Goal: Answer question/provide support

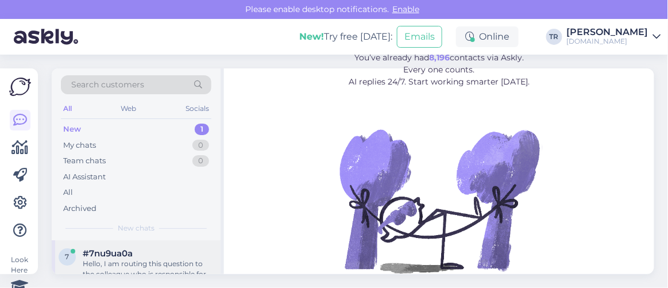
click at [135, 251] on div "#7nu9ua0a" at bounding box center [148, 253] width 131 height 10
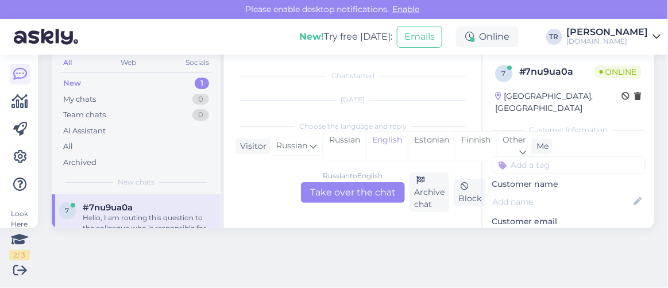
scroll to position [137, 0]
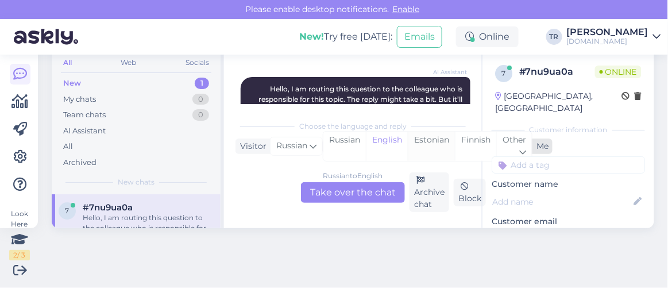
click at [421, 142] on div "Estonian" at bounding box center [431, 145] width 47 height 29
click at [350, 195] on div "Russian to Estonian Take over the chat" at bounding box center [353, 192] width 104 height 21
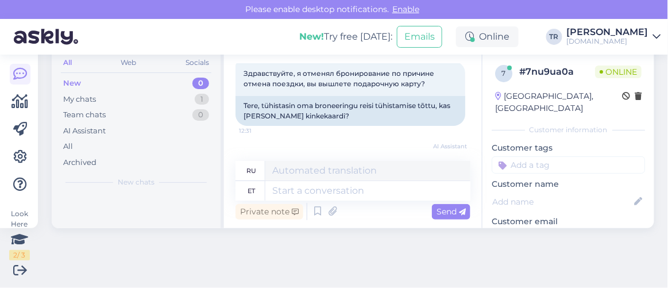
scroll to position [59, 0]
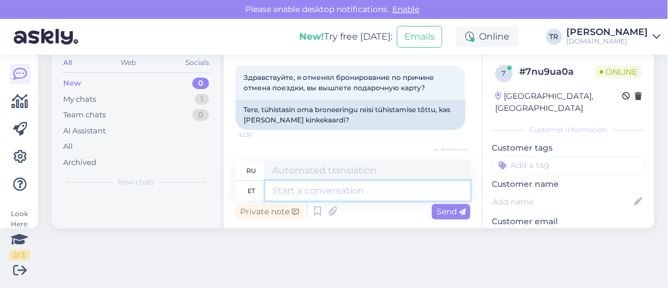
click at [321, 184] on textarea at bounding box center [367, 191] width 205 height 20
type textarea "Tere. P"
type textarea "Привет."
type textarea "Tere. Palun t"
type textarea "Здравствуйте. Пожалуйста."
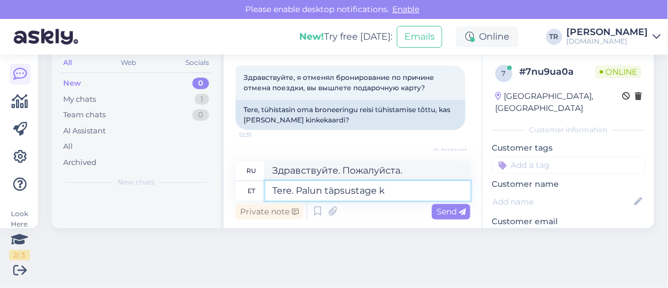
type textarea "Tere. Palun täpsustage ke"
type textarea "Здравствуйте. Уточните, пожалуйста."
type textarea "Tere. Palun täpsustage kelle ni"
type textarea "Здравствуйте. Пожалуйста, уточните, чей"
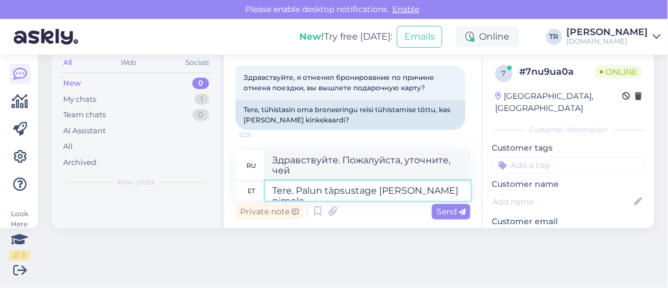
type textarea "Tere. Palun täpsustage kelle nimele b"
type textarea "Здравствуйте. Пожалуйста, укажите, на чьё имя"
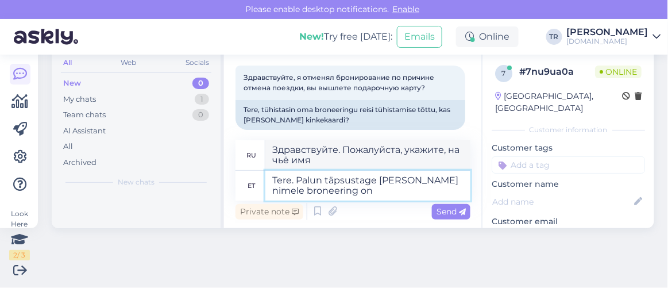
type textarea "Tere. Palun täpsustage kelle nimele broneering on"
type textarea "Здравствуйте. Пожалуйста, уточните, на чьё имя оформлено бронирование."
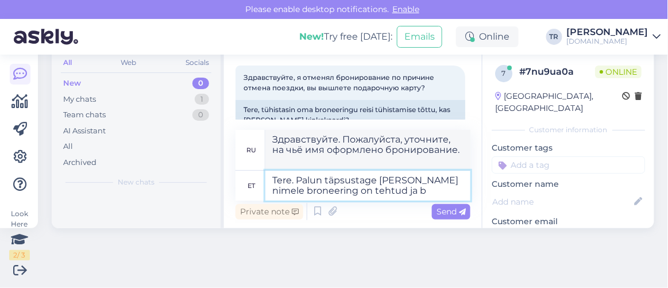
type textarea "Tere. Palun täpsustage kelle nimele broneering on tehtud ja br"
type textarea "Здравствуйте. Пожалуйста, укажите, на чьё имя оформлено бронирование."
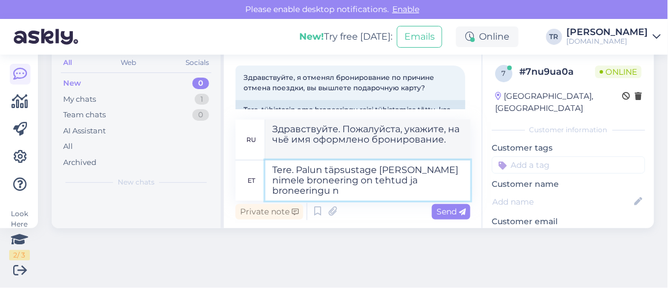
type textarea "Tere. Palun täpsustage kelle nimele broneering on tehtud ja broneeringu nu"
type textarea "Здравствуйте. Пожалуйста, укажите, на чьё имя оформлено бронирование и дату бро…"
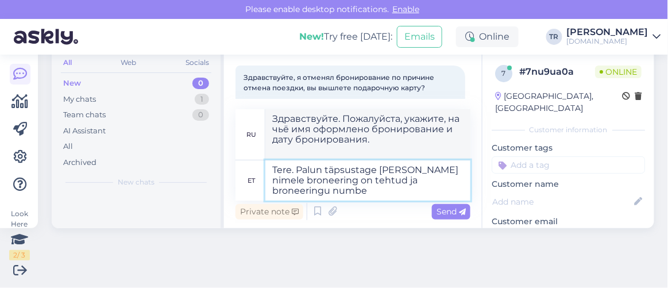
type textarea "Tere. Palun täpsustage kelle nimele broneering on tehtud ja broneeringu number"
type textarea "Здравствуйте. Пожалуйста, укажите, на чьё имя оформлено бронирование и номер бр…"
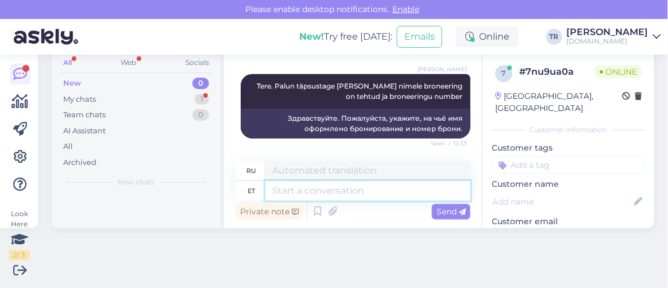
scroll to position [330, 0]
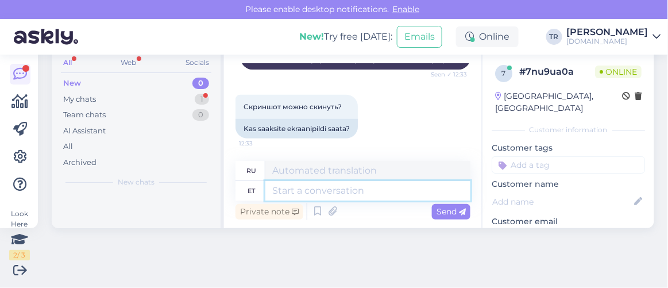
click at [361, 195] on textarea at bounding box center [367, 191] width 205 height 20
type textarea "Kas s"
type textarea "Является"
type textarea "Kas saaksite pal"
type textarea "Не могли бы вы"
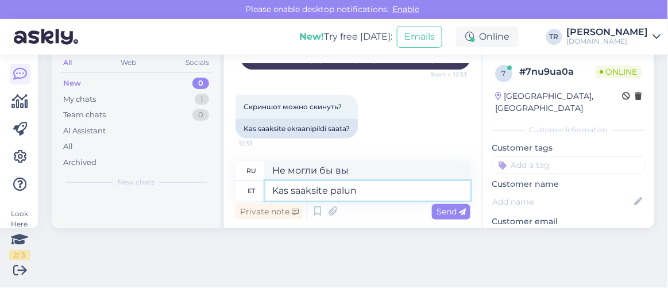
type textarea "Kas saaksite palun t"
type textarea "Не могли бы Вы"
type textarea "Kas saaksite palun täpsustada?"
type textarea "Не могли бы вы пояснить?"
type textarea "Kas saaksite palun täpsustada oma br"
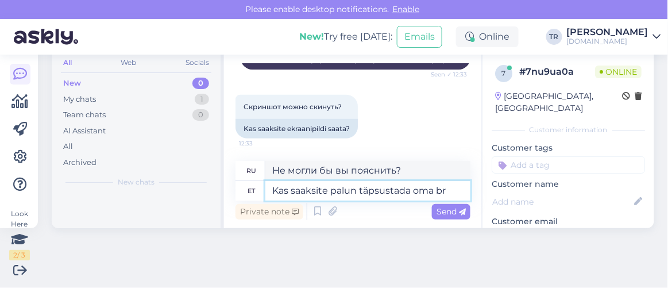
type textarea "Не могли бы вы уточнить ваш"
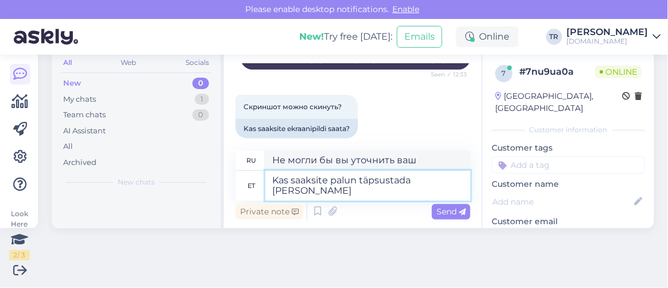
scroll to position [340, 0]
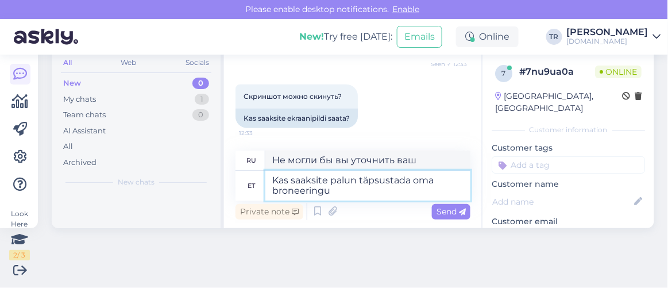
type textarea "Kas saaksite palun täpsustada oma broneeringu n"
type textarea "Не могли бы вы уточнить детали вашего бронирования?"
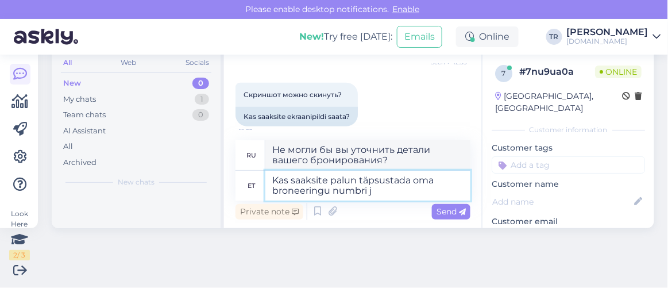
type textarea "Kas saaksite palun täpsustada oma broneeringu numbri ja"
type textarea "Не могли бы вы предоставить номер вашего бронирования?"
type textarea "Kas saaksite palun täpsustada oma broneeringu numbri ja n"
type textarea "Не могли бы вы указать номер вашего бронирования и"
type textarea "Kas saaksite palun täpsustada oma broneeringu numbri ja nime?"
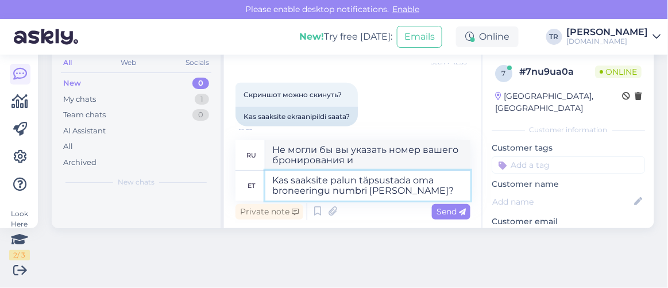
type textarea "Не могли бы вы указать номер вашего бронирования и имя?"
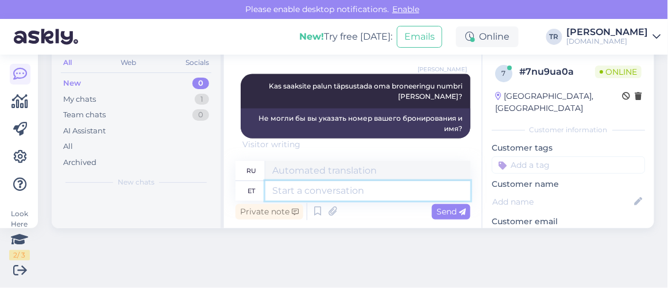
scroll to position [488, 0]
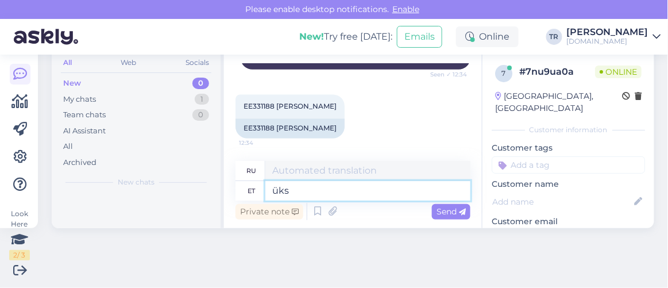
type textarea "üks"
type textarea "один"
type textarea "üks hetk"
type textarea "один момент"
type textarea "üks hetk palun"
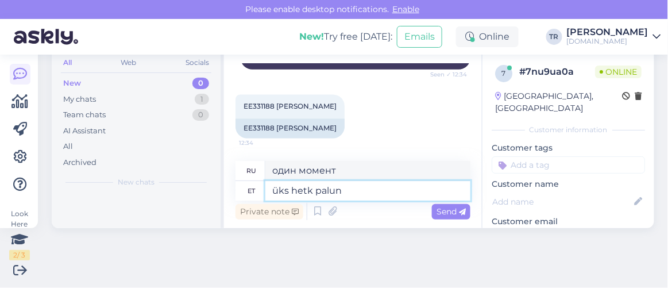
type textarea "Одну минуту, пожалуйста."
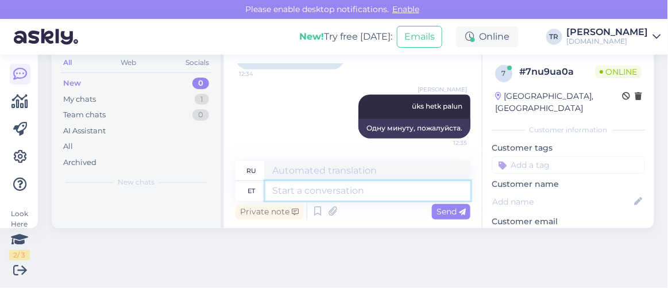
scroll to position [536, 0]
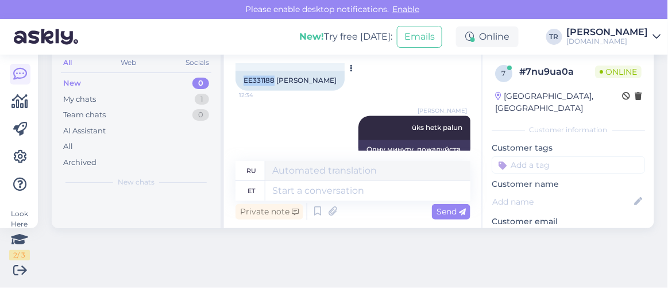
drag, startPoint x: 273, startPoint y: 80, endPoint x: 242, endPoint y: 82, distance: 31.1
click at [242, 82] on div "EE331188 Maksim Zimin" at bounding box center [289, 81] width 109 height 20
copy div "EE331188"
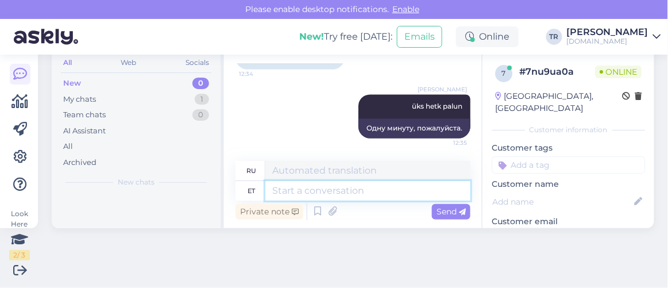
click at [351, 186] on textarea at bounding box center [367, 191] width 205 height 20
type textarea "Te"
type textarea "Ты"
type textarea "Te olete broneeringu t"
type textarea "Вы бронируете"
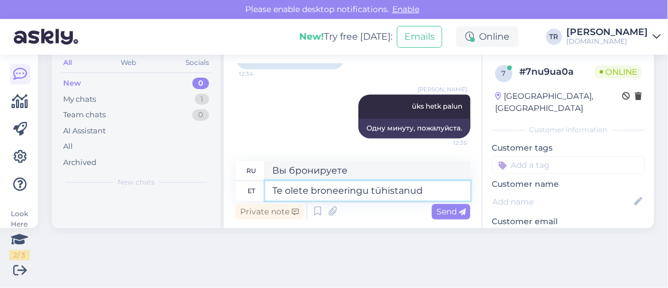
type textarea "Te olete broneeringu tühistanud t"
type textarea "Вы отменили бронирование."
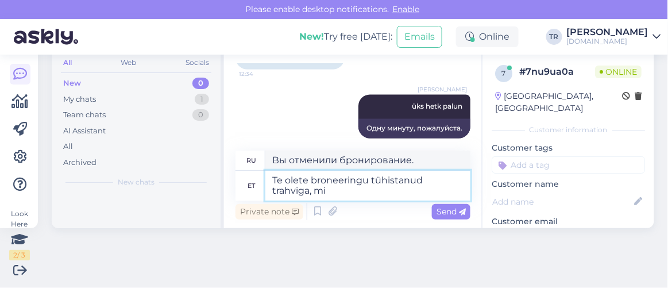
type textarea "Te olete broneeringu tühistanud trahviga, mis"
type textarea "Вы отменили бронирование со штрафом,"
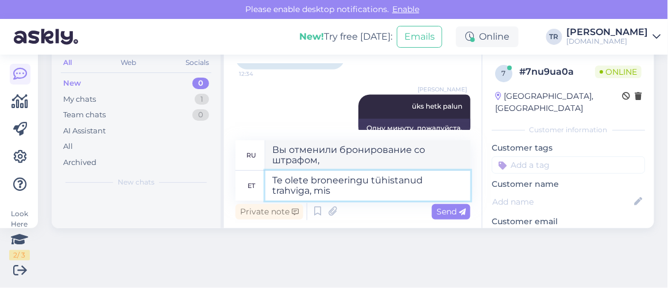
type textarea "Te olete broneeringu tühistanud trahviga, mis t"
type textarea "Вы отменили бронирование со штрафом, который"
type textarea "Te olete broneeringu tühistanud trahviga, mis tähendab, et"
type textarea "Вы отменили бронирование со штрафом, что означает,"
type textarea "Te olete broneeringu tühistanud trahviga, mis tähendab, et h"
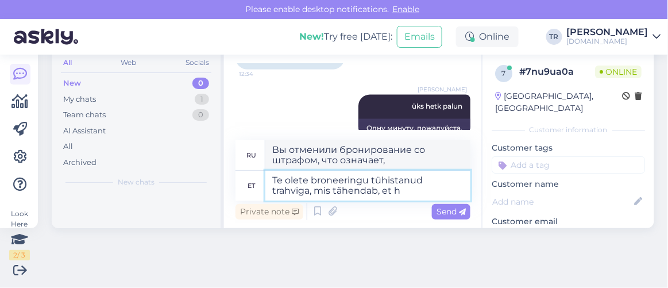
type textarea "Вы отменили бронирование со штрафом, что означает, что"
type textarea "Te olete broneeringu tühistanud trahviga, mis tähendab, et hotellil on"
type textarea "Вы отменили бронирование со штрафом, что означает, что отель"
type textarea "Te olete broneeringu tühistanud trahviga, mis tähendab, et hotellil on"
type textarea "Вы отменили бронирование со штрафом, что означает, что отель имеет"
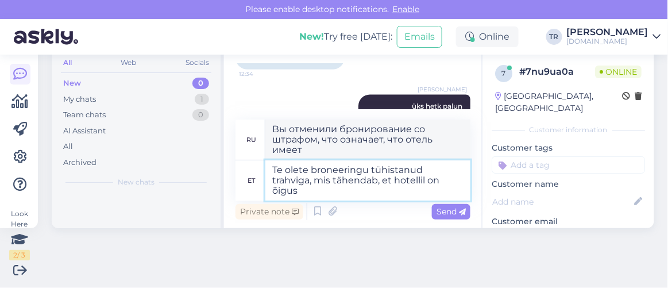
type textarea "Te olete broneeringu tühistanud trahviga, mis tähendab, et hotellil on õigus"
type textarea "Вы отменили бронирование со штрафом, это значит, что отель имеет право"
type textarea "Te olete broneeringu tühistanud trahviga, mis tähendab, et hotellil on õigus br…"
type textarea "Вы отменили бронирование со штрафом, это означает, что отель имеет право отмени…"
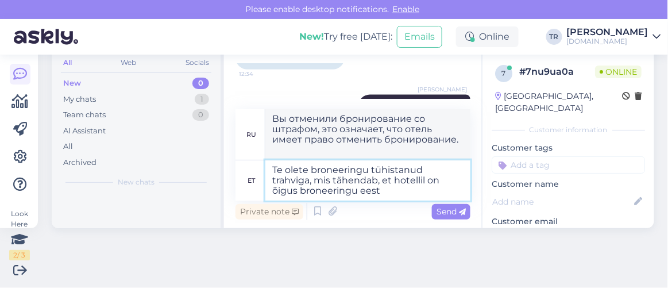
type textarea "Te olete broneeringu tühistanud trahviga, mis tähendab, et hotellil on õigus br…"
type textarea "Вы отменили бронирование со штрафом, что означает, что отель имеет право взимат…"
type textarea "Te olete broneeringu tühistanud trahviga, mis tähendab, et hotellil on õigus br…"
type textarea "Вы отменили бронирование со штрафом, что означает, что отель имеет право взыска…"
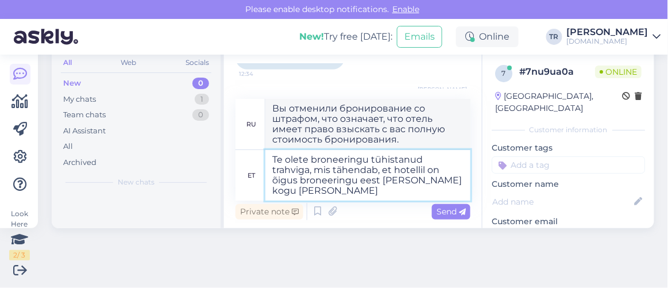
type textarea "Te olete broneeringu tühistanud trahviga, mis tähendab, et hotellil on õigus br…"
type textarea "Вы отменили бронирование со штрафом, что означает, что отель имеет право взимат…"
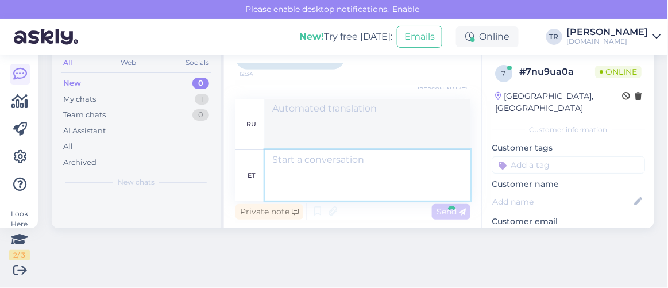
scroll to position [657, 0]
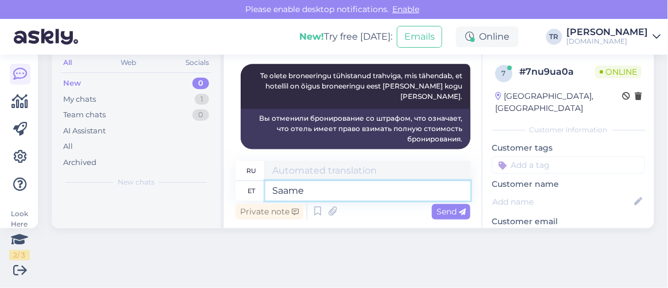
type textarea "Saame h"
type textarea "Мы можем"
type textarea "Saame homme"
type textarea "Завтра сделаем это."
type textarea "Saame homme hotelli m"
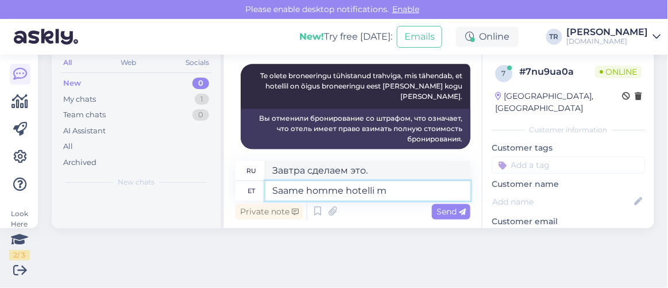
type textarea "Завтра мы снимем отель."
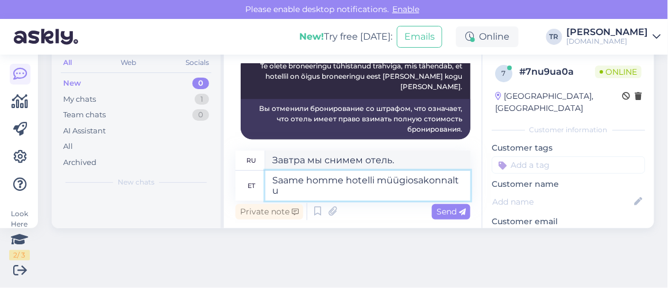
type textarea "Saame homme hotelli müügiosakonnalt uu"
type textarea "Завтра мы получим его из отдела продаж отеля."
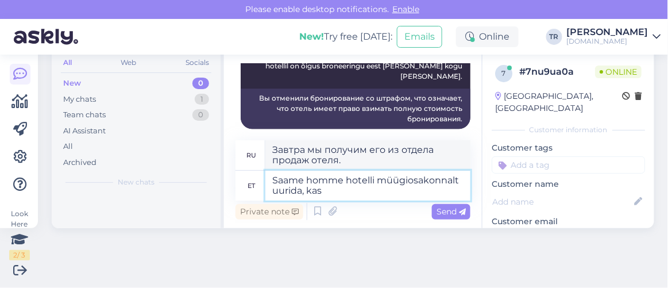
type textarea "Saame homme hotelli müügiosakonnalt uurida, kas"
type textarea "Мы можем уточнить это завтра в отделе продаж отеля."
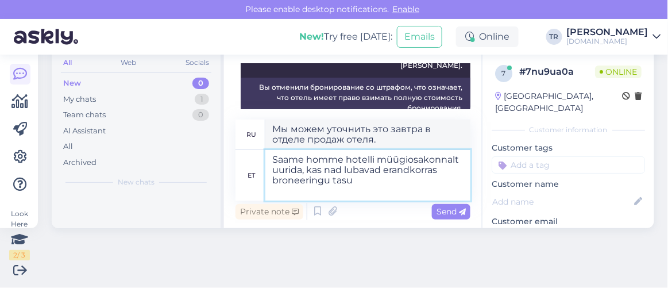
scroll to position [698, 0]
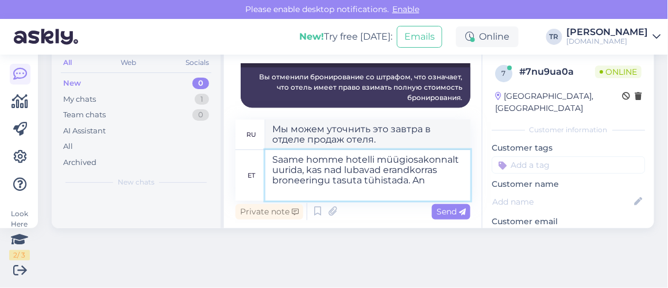
type textarea "Saame homme hotelli müügiosakonnalt uurida, kas nad lubavad erandkorras broneer…"
type textarea "Мы можем завтра связаться с отделом продаж отеля, чтобы узнать,"
type textarea "Saame homme hotelli müügiosakonnalt uurida, kas nad lubavad erandkorras broneer…"
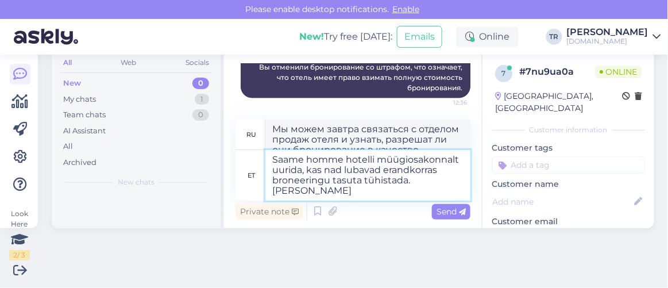
type textarea "Мы можем завтра связаться с отделом продаж отеля и узнать, разрешают ли они бес…"
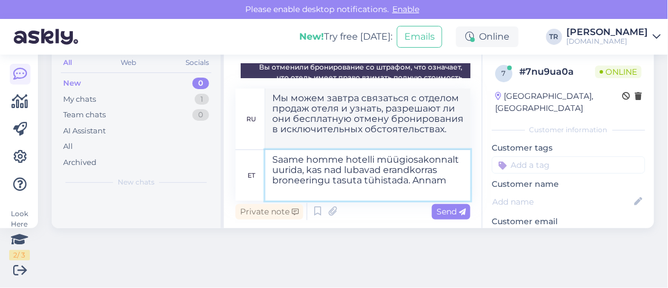
scroll to position [719, 0]
type textarea "Saame homme hotelli müügiosakonnalt uurida, kas nad lubavad erandkorras broneer…"
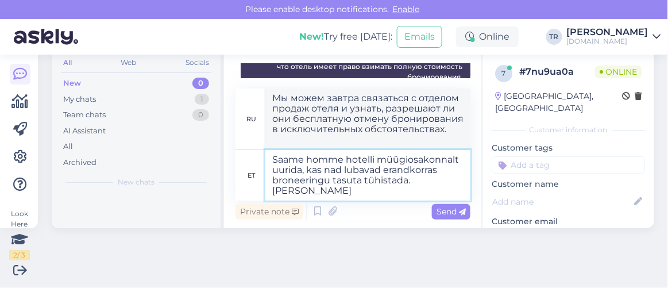
type textarea "Мы можем завтра связаться с отделом продаж отеля, чтобы узнать, разрешают ли он…"
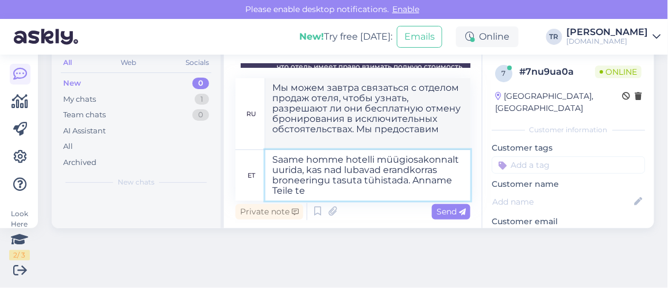
type textarea "Saame homme hotelli müügiosakonnalt uurida, kas nad lubavad erandkorras broneer…"
type textarea "Мы можем завтра связаться с отделом продаж отеля, чтобы узнать, разрешают ли он…"
type textarea "Saame homme hotelli müügiosakonnalt uurida, kas nad lubavad erandkorras broneer…"
type textarea "Мы можем завтра связаться с отделом продаж отеля, чтобы узнать, разрешат ли они…"
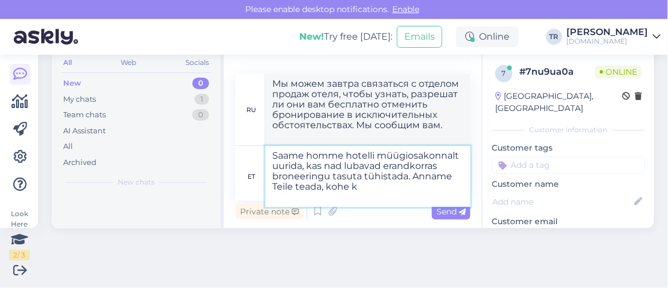
type textarea "Saame homme hotelli müügiosakonnalt uurida, kas nad lubavad erandkorras broneer…"
type textarea "Мы можем связаться с отделом продаж отеля завтра, чтобы узнать, разрешат ли они…"
type textarea "Saame homme hotelli müügiosakonnalt uurida, kas nad lubavad erandkorras broneer…"
type textarea "Мы можем связаться с отделом продаж отеля завтра, чтобы узнать, разрешат ли они…"
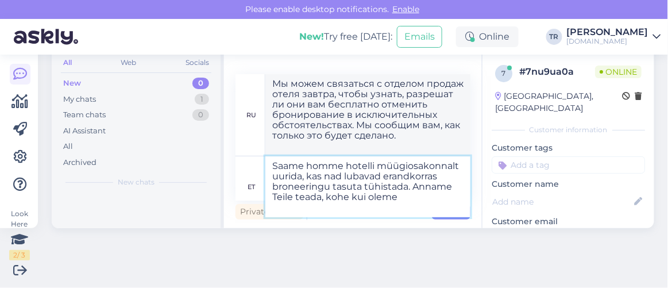
type textarea "Saame homme hotelli müügiosakonnalt uurida, kas nad lubavad erandkorras broneer…"
type textarea "Мы можем связаться с отделом продаж отеля завтра, чтобы узнать, разрешат ли они…"
type textarea "Saame homme hotelli müügiosakonnalt uurida, kas nad lubavad erandkorras broneer…"
type textarea "Мы можем завтра связаться с отделом продаж отеля, чтобы узнать, разрешат ли они…"
type textarea "Saame homme hotelli müügiosakonnalt uurida, kas nad lubavad erandkorras broneer…"
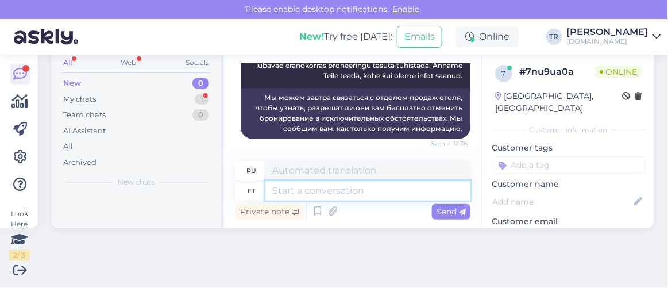
scroll to position [857, 0]
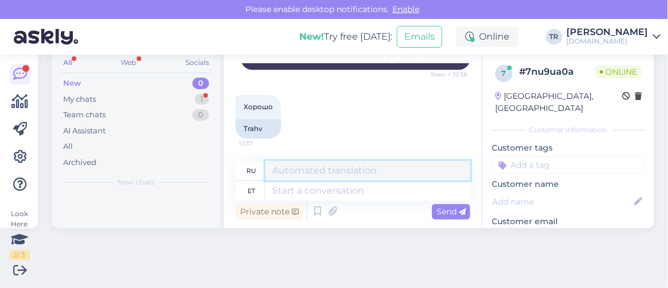
click at [319, 175] on textarea at bounding box center [367, 171] width 205 height 20
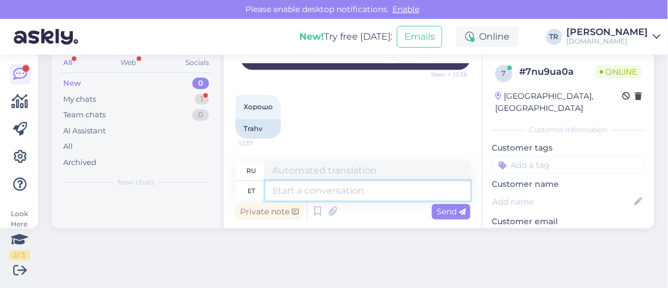
click at [316, 183] on textarea at bounding box center [367, 191] width 205 height 20
type textarea "Võtame"
type textarea "Мы берем"
type textarea "Võtame Teiega h"
type textarea "Мы возьмем вас с собой."
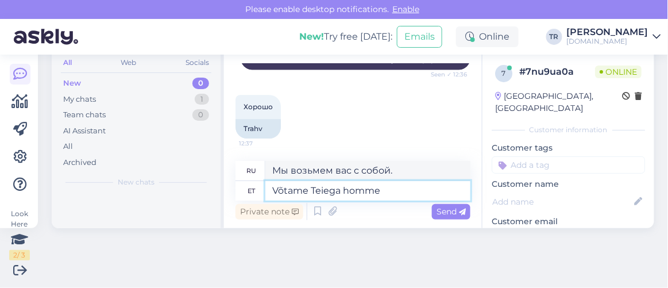
type textarea "Võtame Teiega homme"
type textarea "Завтра мы вас заберём."
type textarea "Võtame Teiega homme ühendust, k"
type textarea "Мы свяжемся с вами завтра."
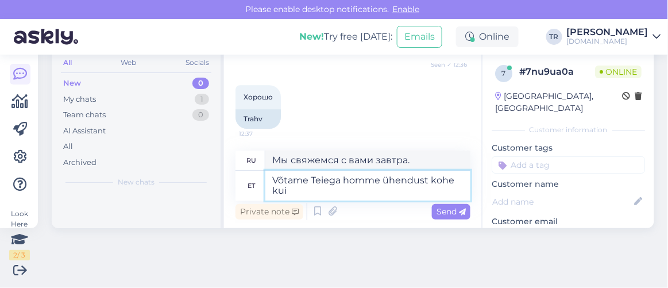
type textarea "Võtame Teiega homme ühendust kohe kui"
type textarea "Мы свяжемся с вами завтра как можно скорее."
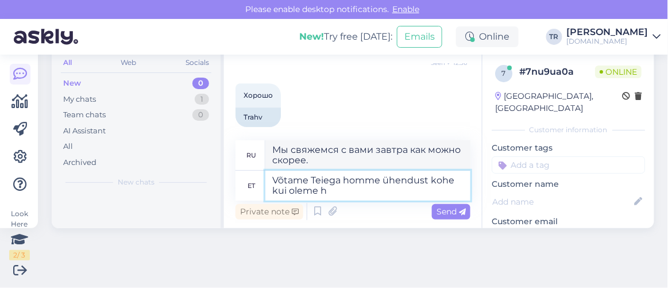
type textarea "Võtame Teiega homme ühendust kohe kui oleme ho"
type textarea "Мы свяжемся с вами завтра, как только освободимся."
type textarea "Võtame Teiega homme ühendust kohe kui oleme hotellist tag"
type textarea "Мы свяжемся с вами завтра, как только вернемся из отеля."
type textarea "Võtame Teiega homme ühendust kohe kui oleme hotellist tagasisidet s"
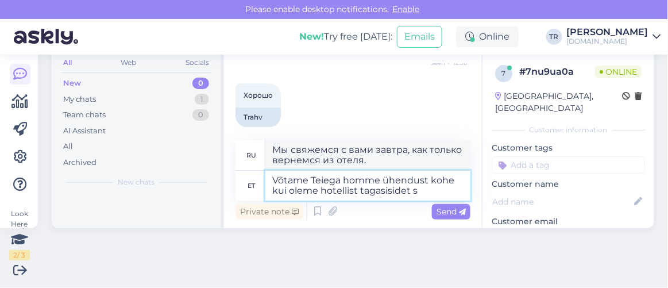
type textarea "Мы свяжемся с вами завтра, как только получим ответ от отеля."
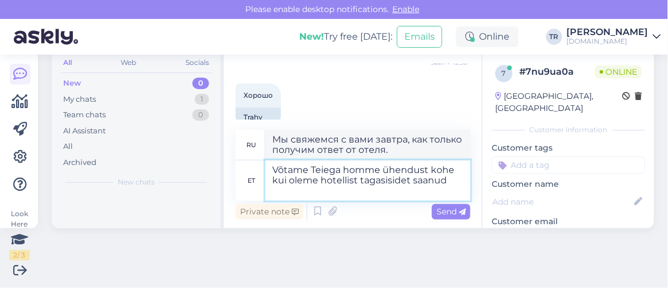
type textarea "Võtame Teiega homme ühendust kohe kui oleme hotellist tagasisidet saanud."
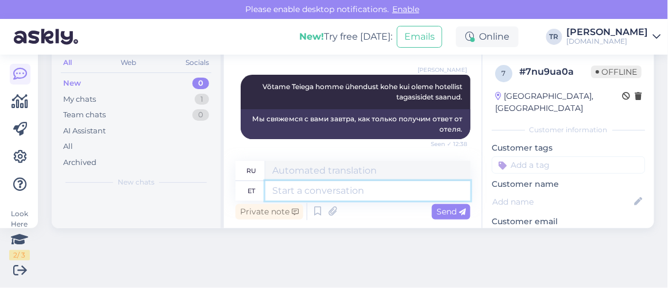
scroll to position [0, 0]
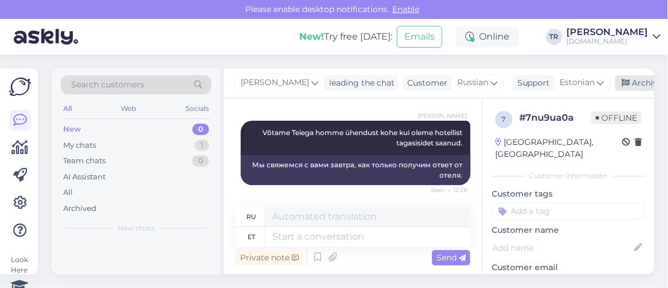
click at [632, 82] on div "Archive chat" at bounding box center [651, 83] width 72 height 16
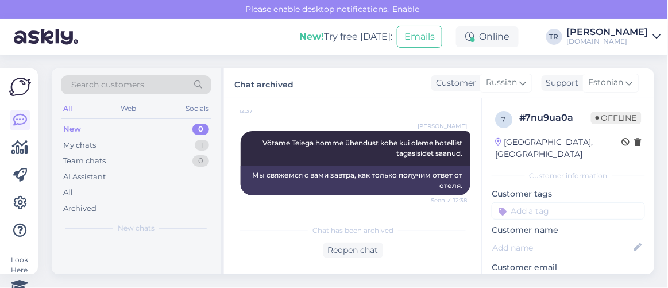
scroll to position [934, 0]
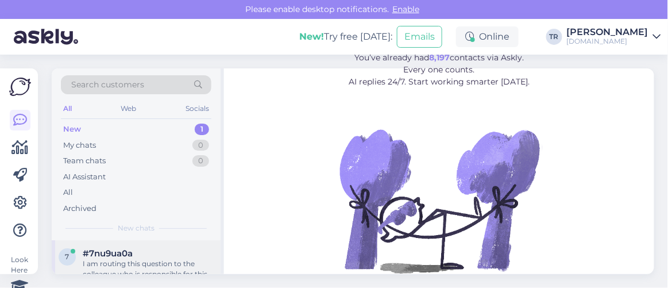
click at [117, 249] on span "#7nu9ua0a" at bounding box center [108, 253] width 50 height 10
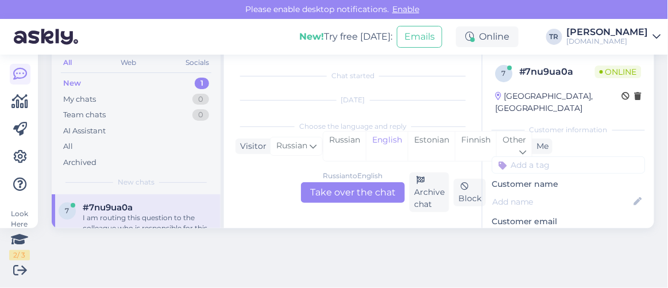
scroll to position [1174, 0]
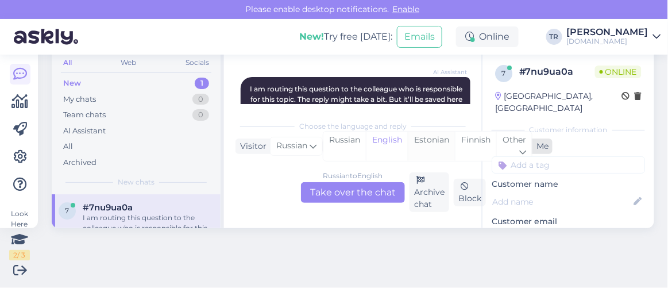
click at [424, 140] on div "Estonian" at bounding box center [431, 145] width 47 height 29
click at [363, 195] on div "Russian to Estonian Take over the chat" at bounding box center [353, 192] width 104 height 21
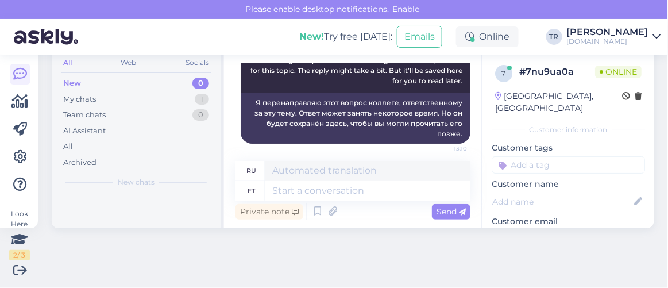
scroll to position [1208, 0]
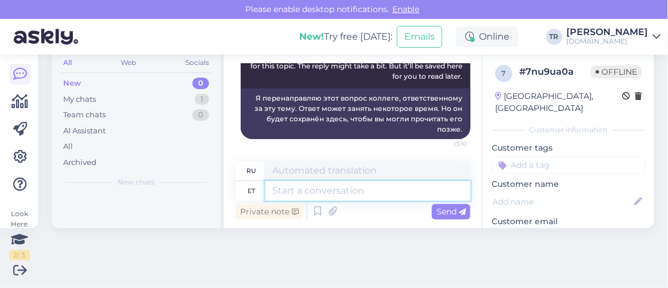
click at [337, 187] on textarea at bounding box center [367, 191] width 205 height 20
paste textarea "[PERSON_NAME] hotellipaketil on oma tühistamistingimused, mis on nähtavad brone…"
type textarea "[PERSON_NAME] hotellipaketil on oma tühistamistingimused, mis on nähtavad brone…"
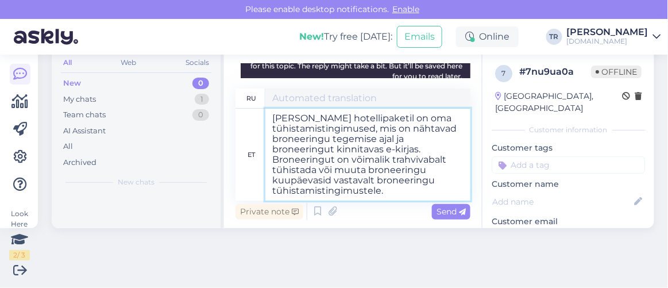
type textarea "Для каждого пакета отеля действуют собственные правила отмены бронирования, кот…"
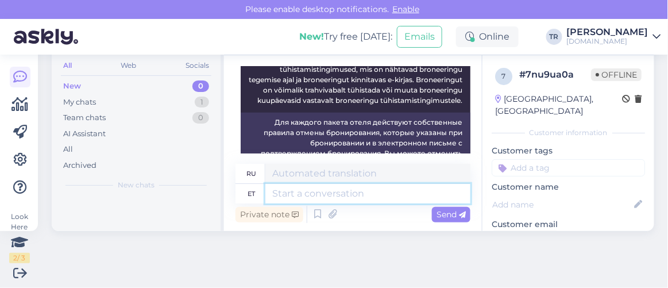
scroll to position [1380, 0]
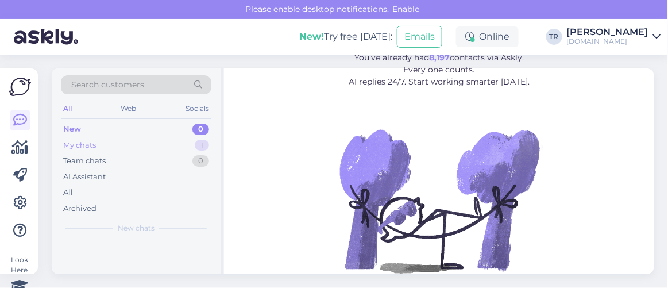
click at [95, 144] on div "My chats" at bounding box center [79, 145] width 33 height 11
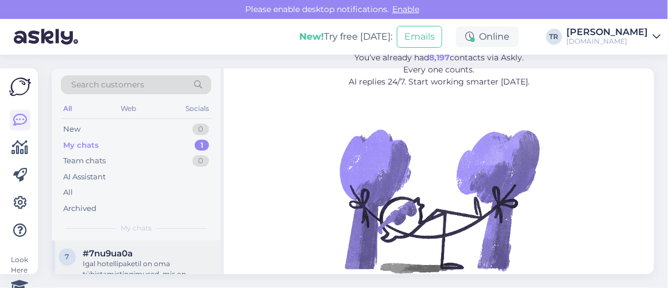
click at [146, 260] on div "Igal hotellipaketil on oma tühistamistingimused, mis on nähtavad broneeringu te…" at bounding box center [148, 268] width 131 height 21
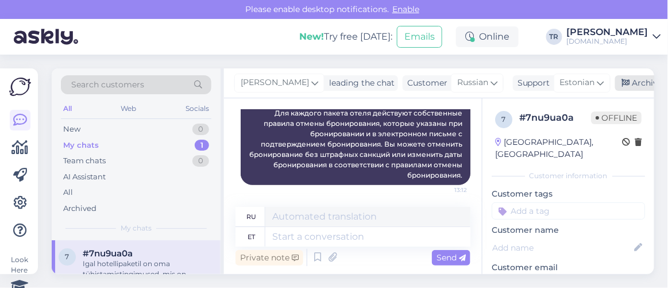
click at [632, 79] on div "Archive chat" at bounding box center [651, 83] width 72 height 16
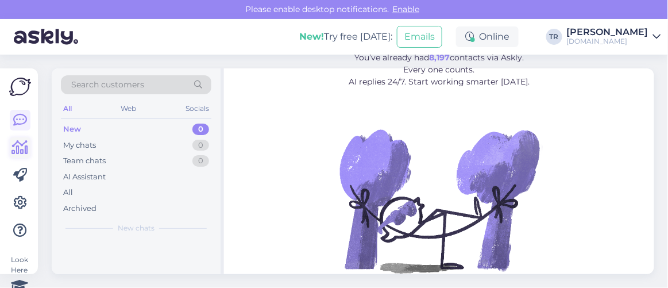
click at [18, 154] on icon at bounding box center [20, 148] width 17 height 14
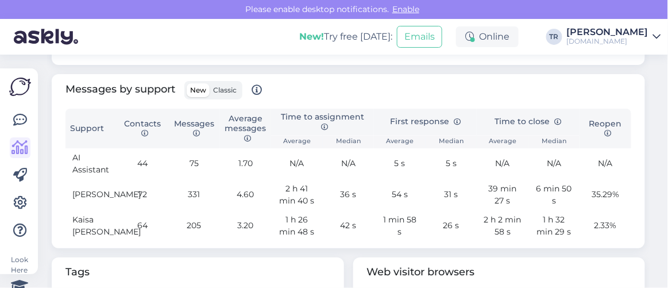
scroll to position [601, 0]
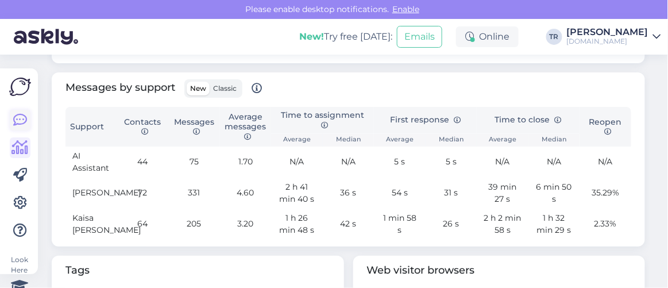
click at [18, 122] on icon at bounding box center [20, 120] width 14 height 14
